Goal: Navigation & Orientation: Find specific page/section

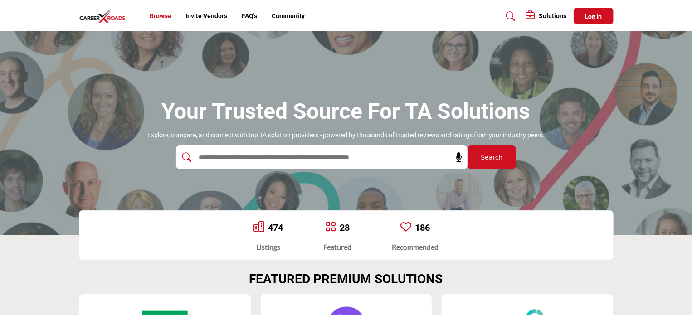
click at [161, 18] on link "Browse" at bounding box center [160, 15] width 21 height 7
